Goal: Register for event/course

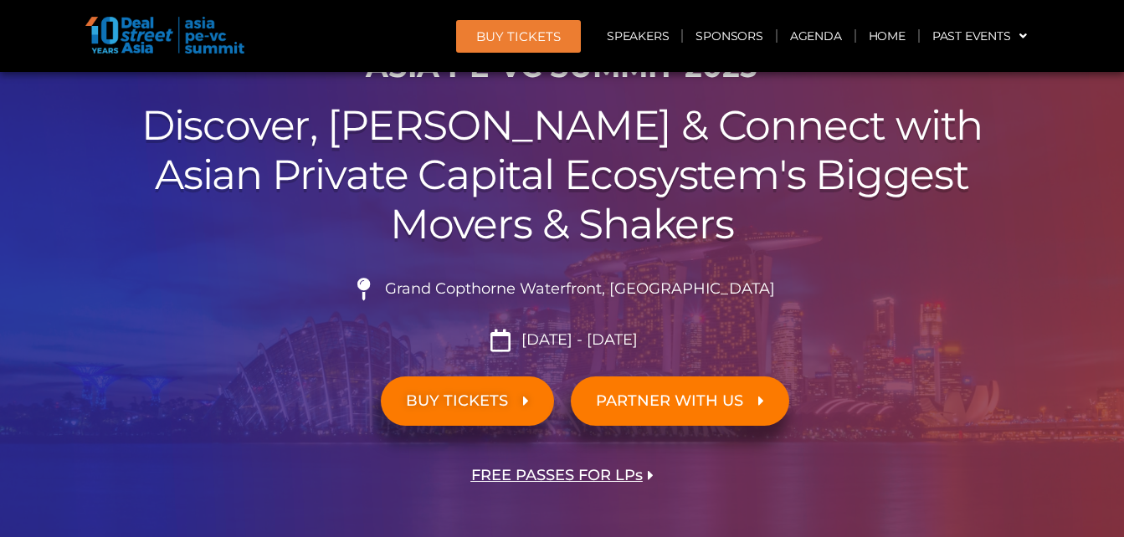
scroll to position [251, 0]
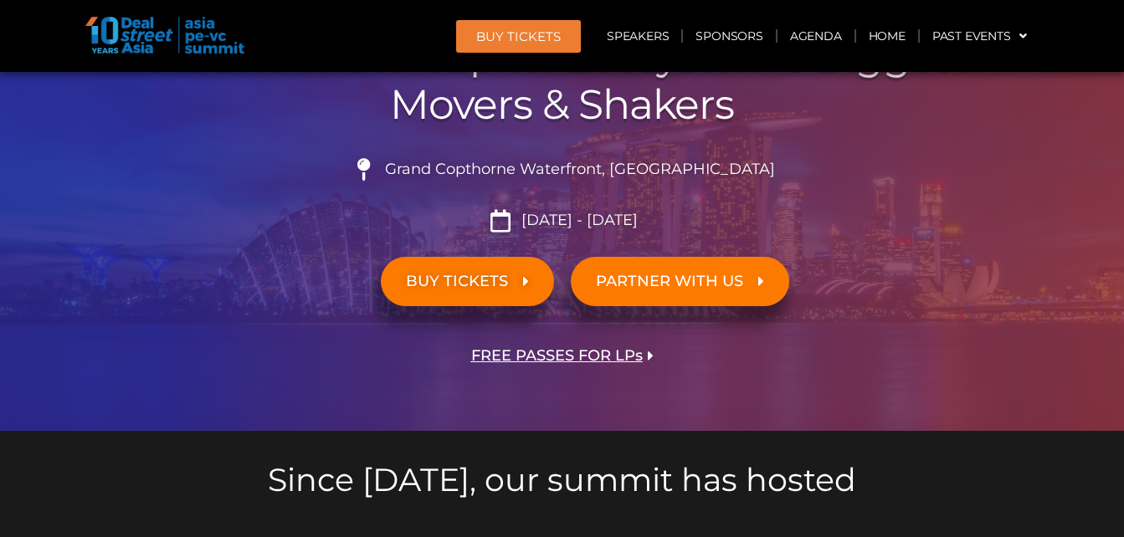
click at [597, 215] on span "[DATE] - [DATE]" at bounding box center [577, 221] width 121 height 18
click at [561, 218] on span "[DATE] - [DATE]" at bounding box center [577, 221] width 121 height 18
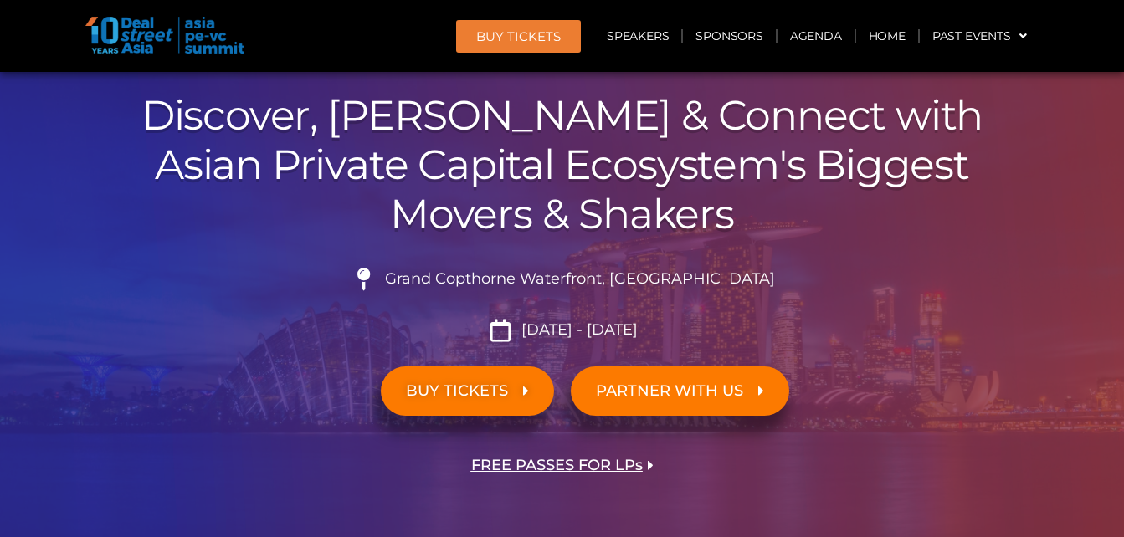
scroll to position [0, 0]
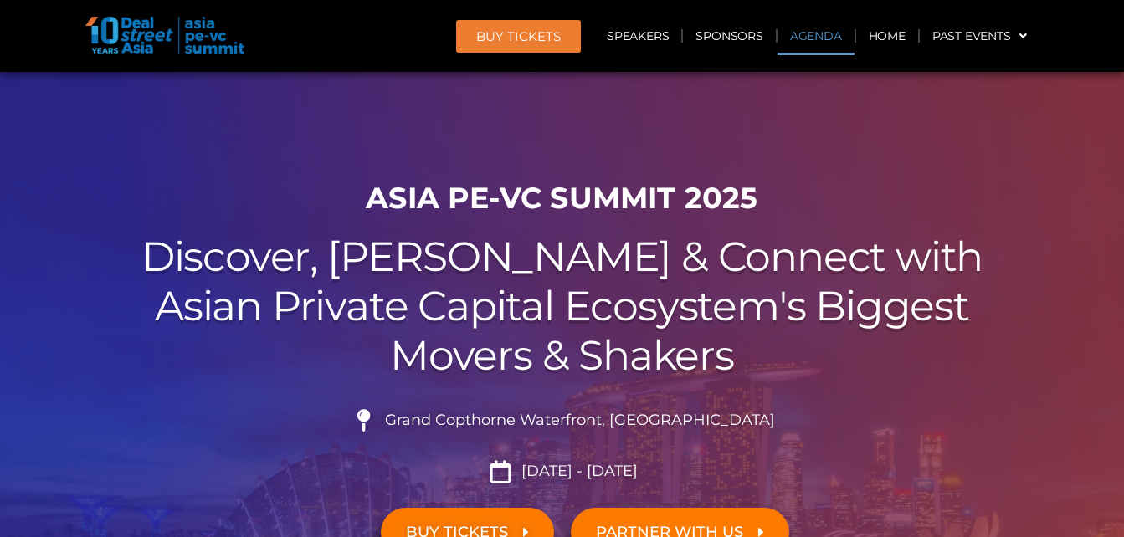
click at [816, 37] on link "Agenda" at bounding box center [816, 36] width 77 height 39
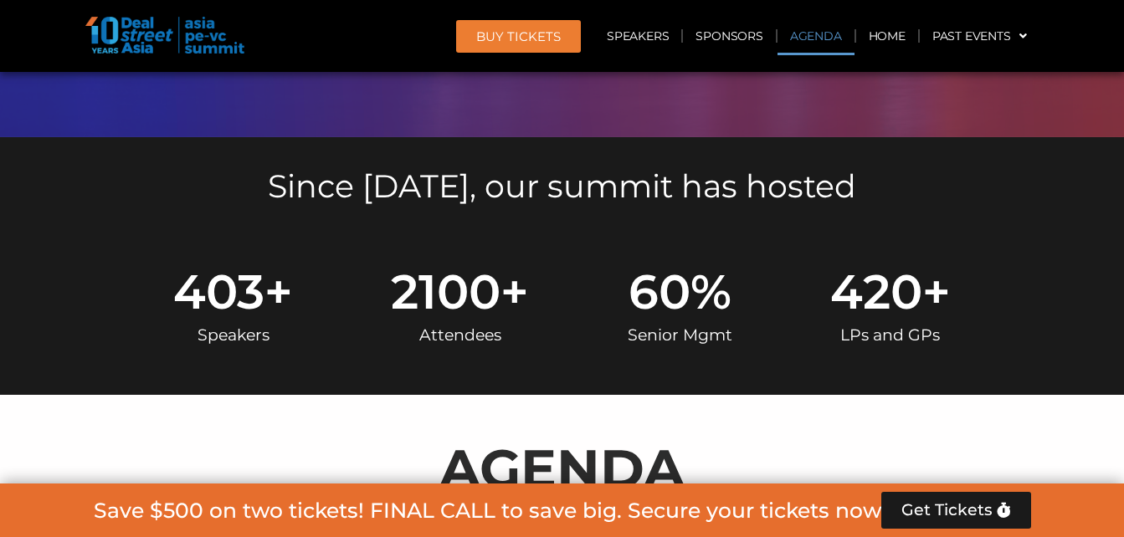
scroll to position [876, 0]
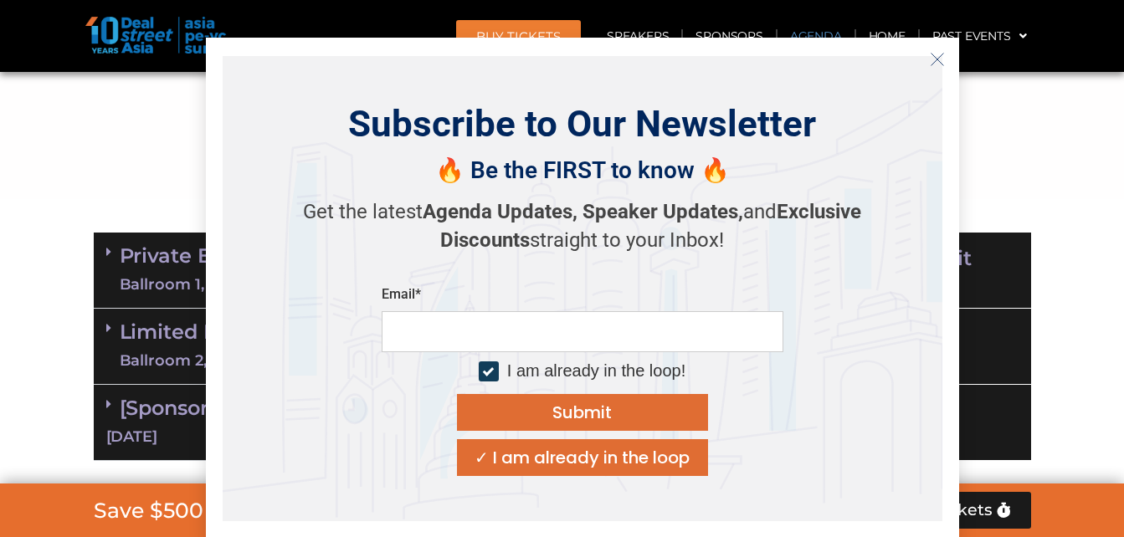
click at [938, 56] on icon "Close" at bounding box center [937, 59] width 15 height 15
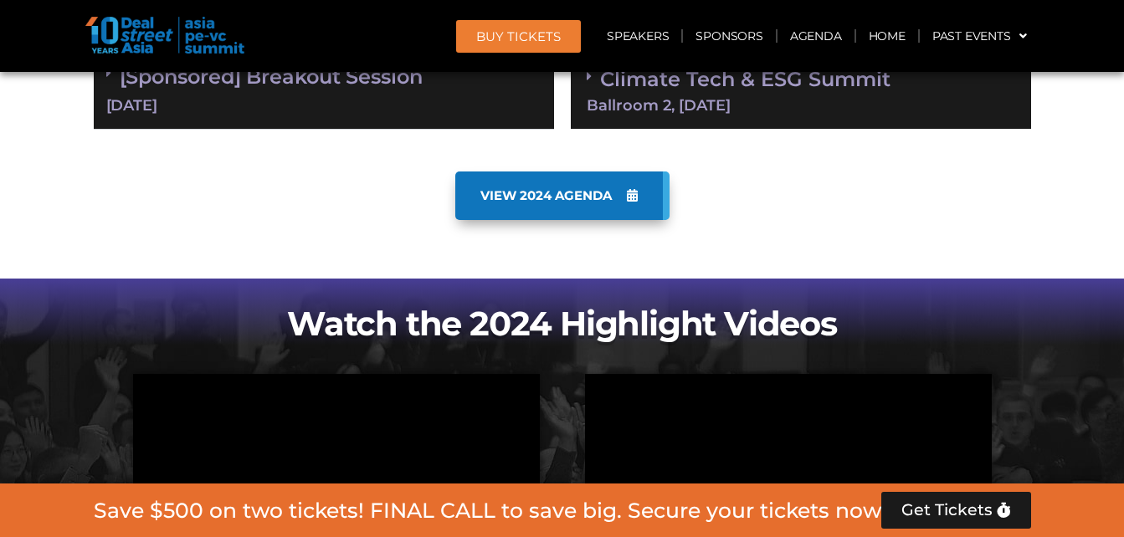
scroll to position [1211, 0]
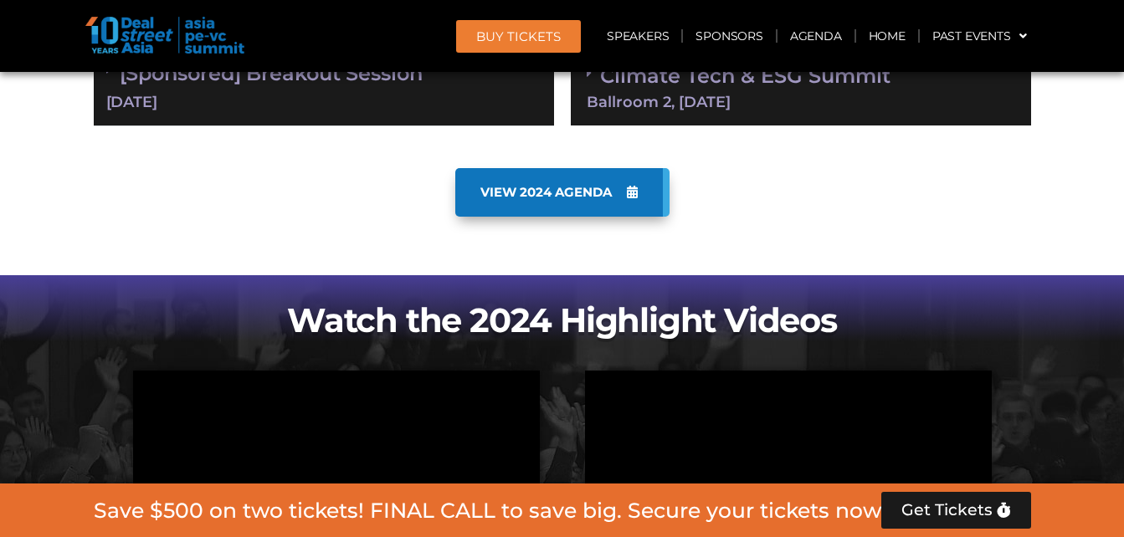
click at [607, 187] on span "VIEW 2024 AGENDA" at bounding box center [545, 192] width 131 height 15
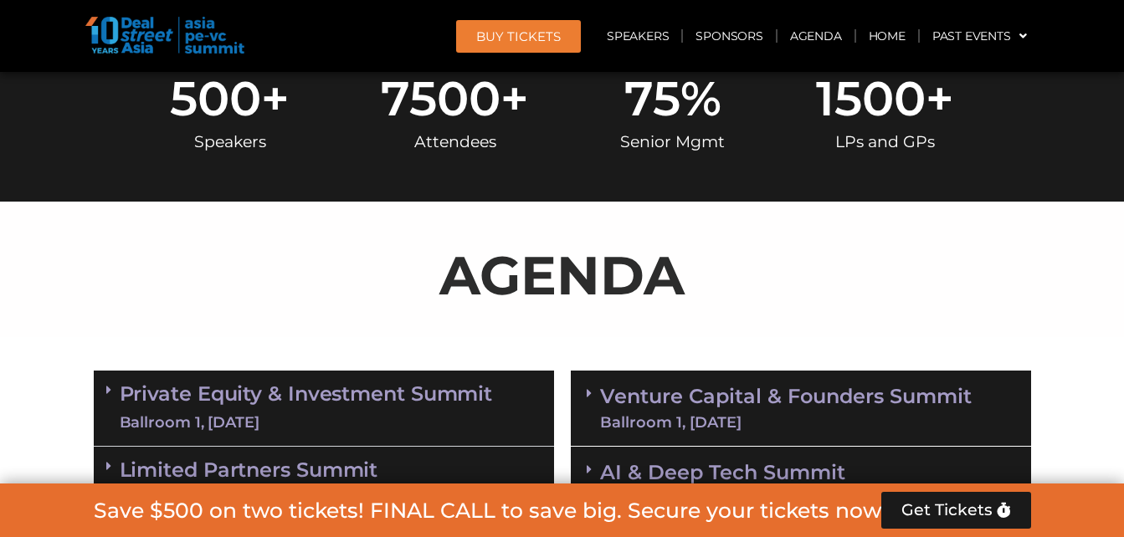
scroll to position [586, 0]
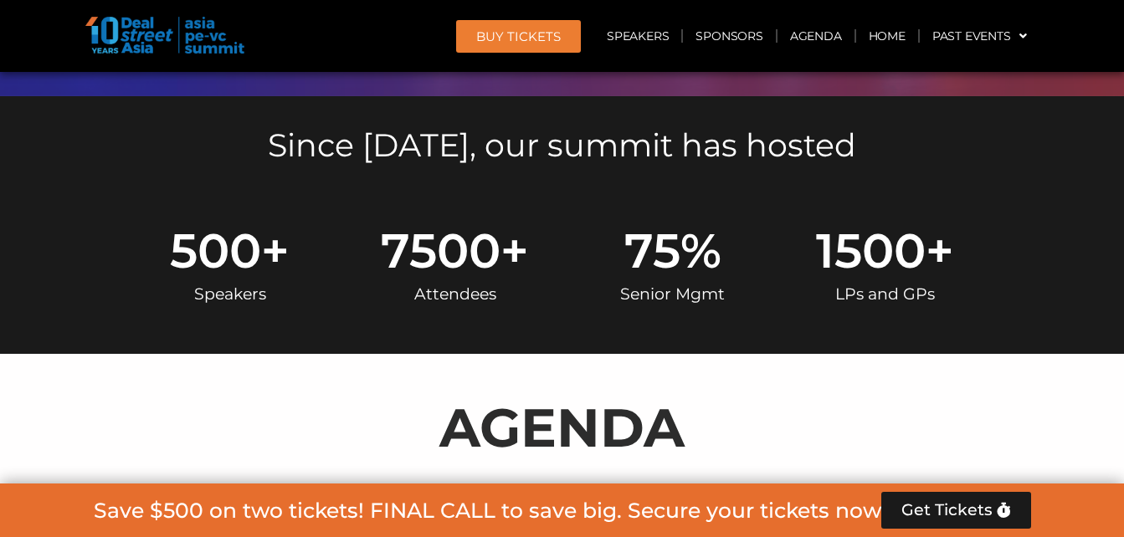
drag, startPoint x: 121, startPoint y: 14, endPoint x: 146, endPoint y: 44, distance: 39.8
click at [146, 44] on header "BUY Tickets Speakers Sponsors Agenda Home Past Events JKT 2025 SG 2024 JKT 2024…" at bounding box center [562, 36] width 1124 height 72
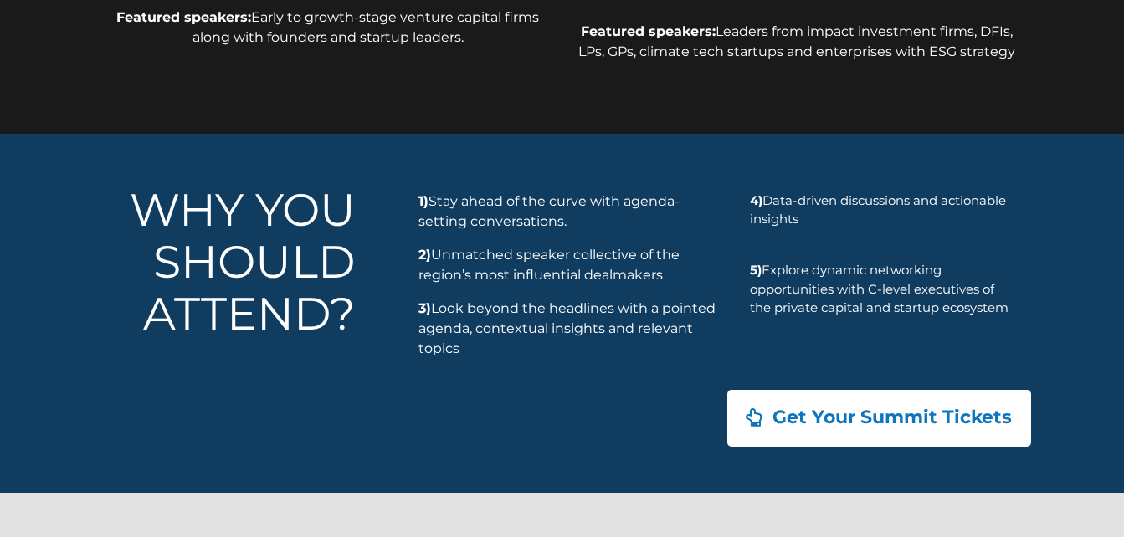
scroll to position [1315, 0]
